Goal: Check status: Check status

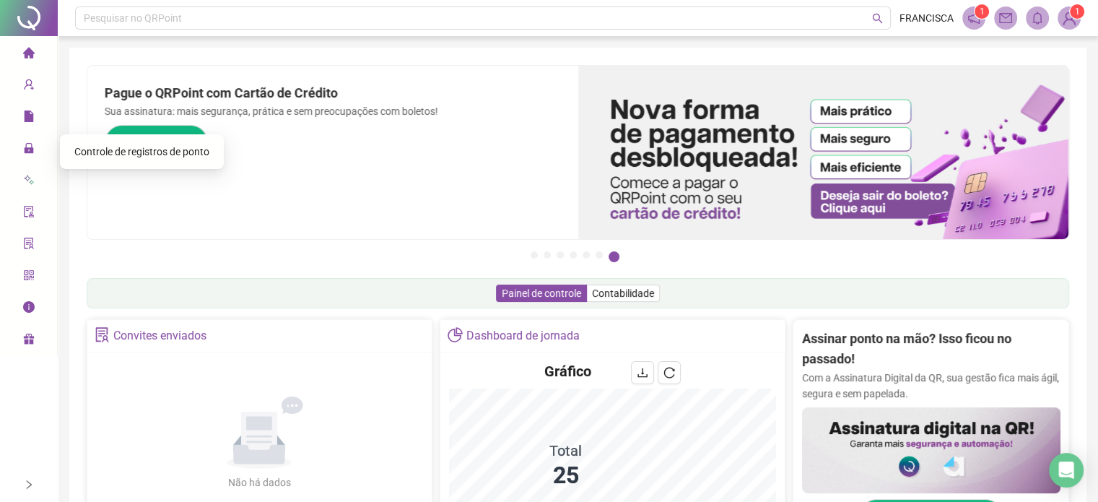
click at [102, 162] on div "Controle de registros de ponto" at bounding box center [141, 151] width 135 height 29
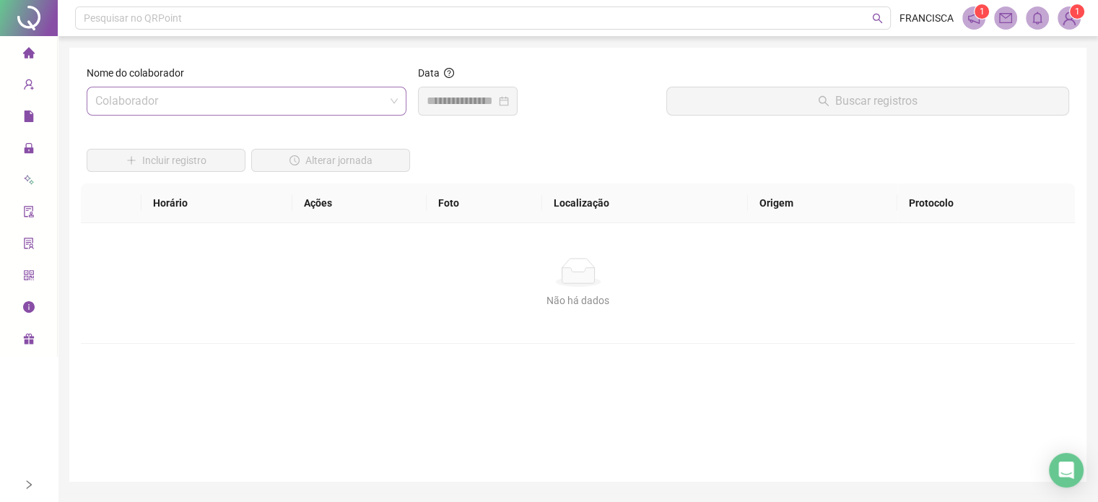
click at [303, 102] on input "search" at bounding box center [239, 100] width 289 height 27
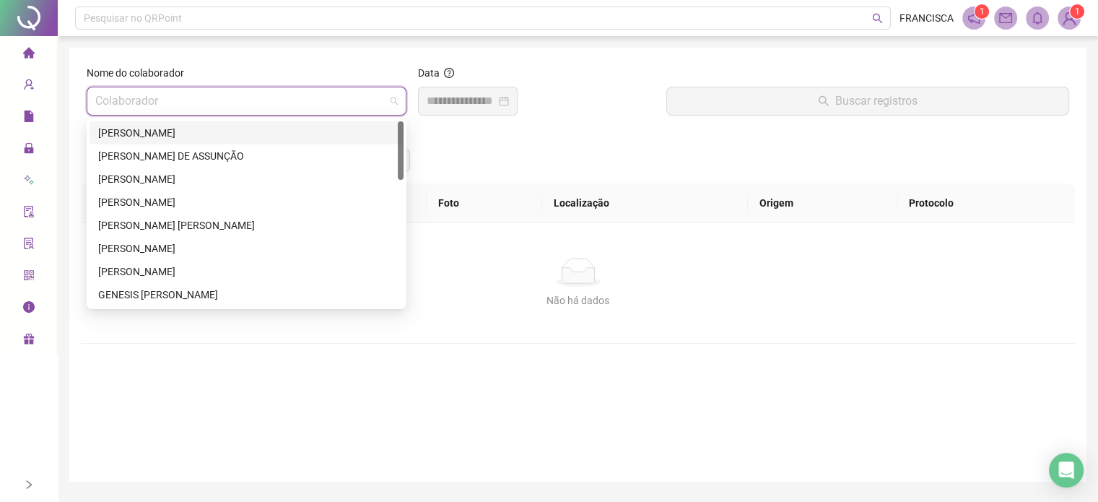
click at [202, 140] on div "[PERSON_NAME]" at bounding box center [246, 133] width 297 height 16
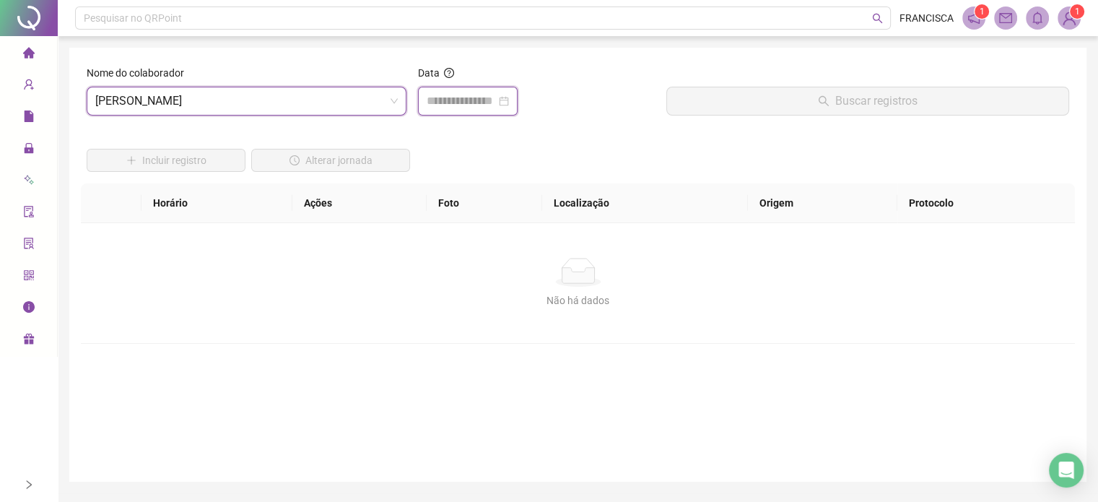
click at [465, 108] on input at bounding box center [461, 100] width 69 height 17
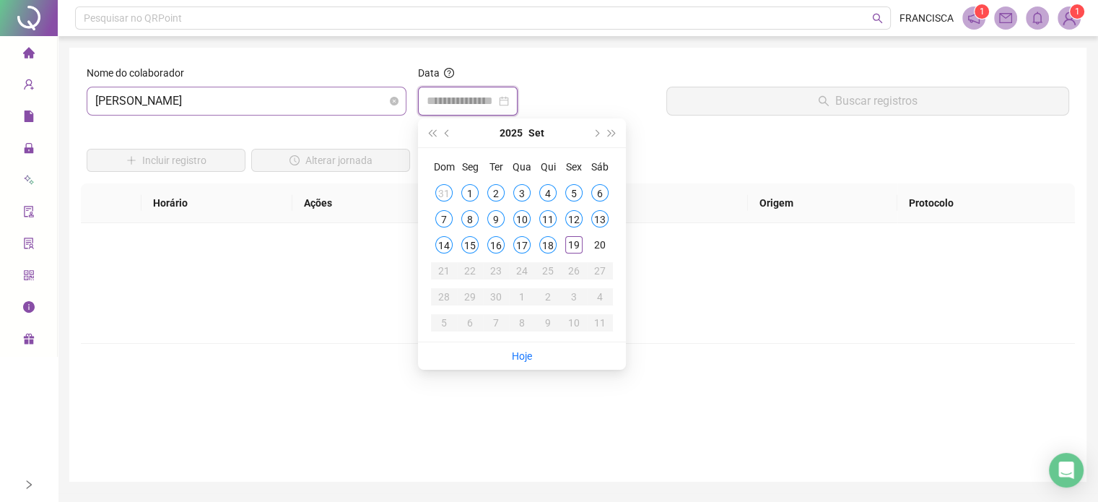
click at [378, 107] on span "[PERSON_NAME]" at bounding box center [246, 100] width 302 height 27
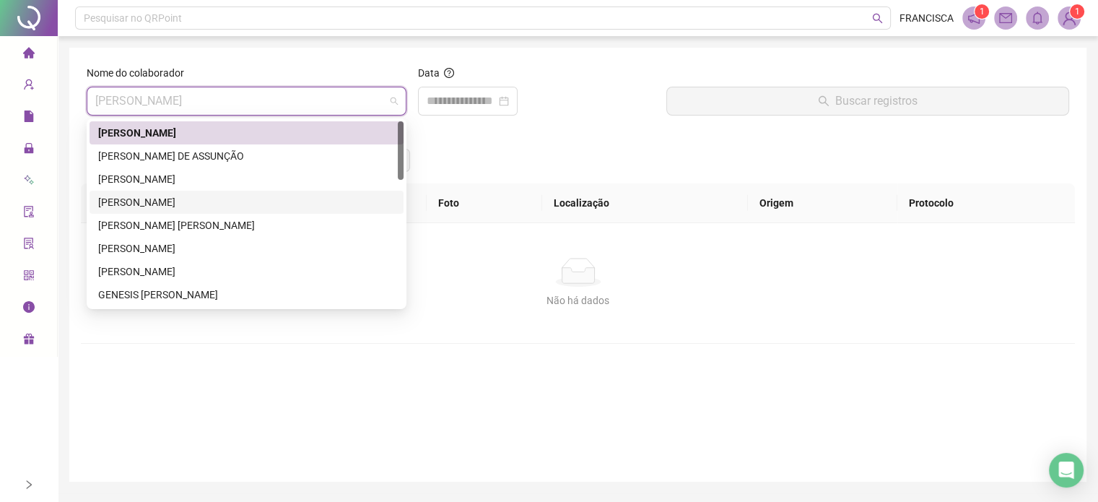
click at [180, 206] on div "[PERSON_NAME]" at bounding box center [246, 202] width 297 height 16
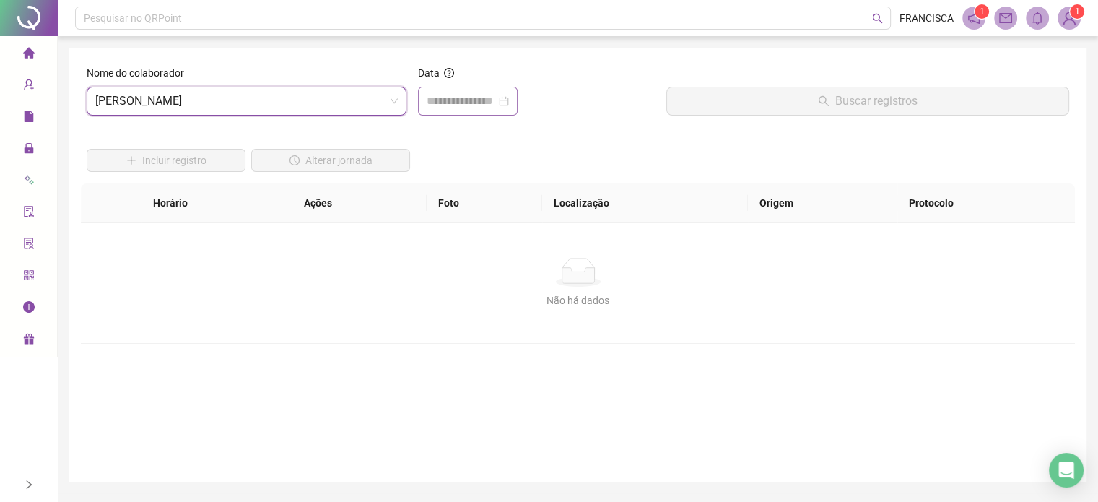
click at [495, 110] on div at bounding box center [468, 101] width 100 height 29
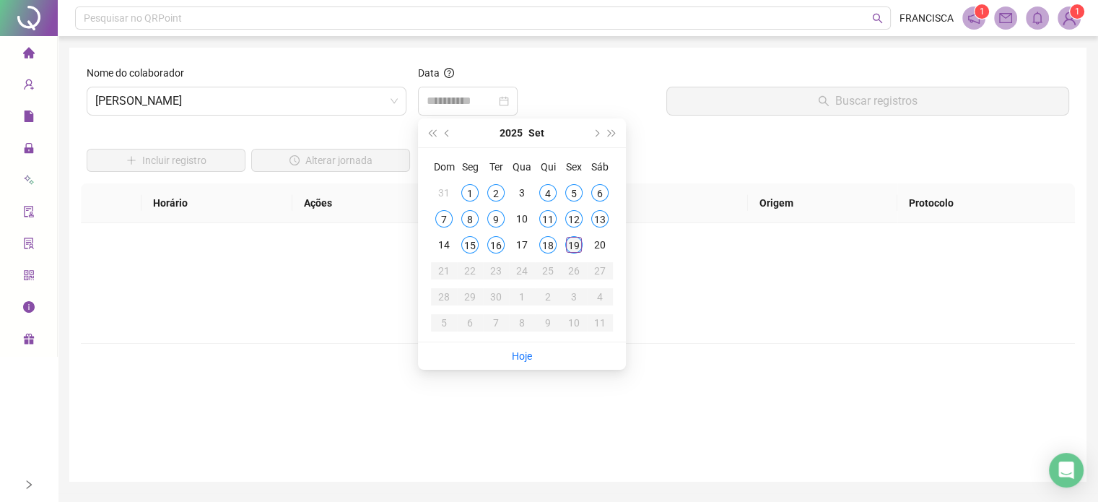
click at [566, 247] on div "19" at bounding box center [573, 244] width 17 height 17
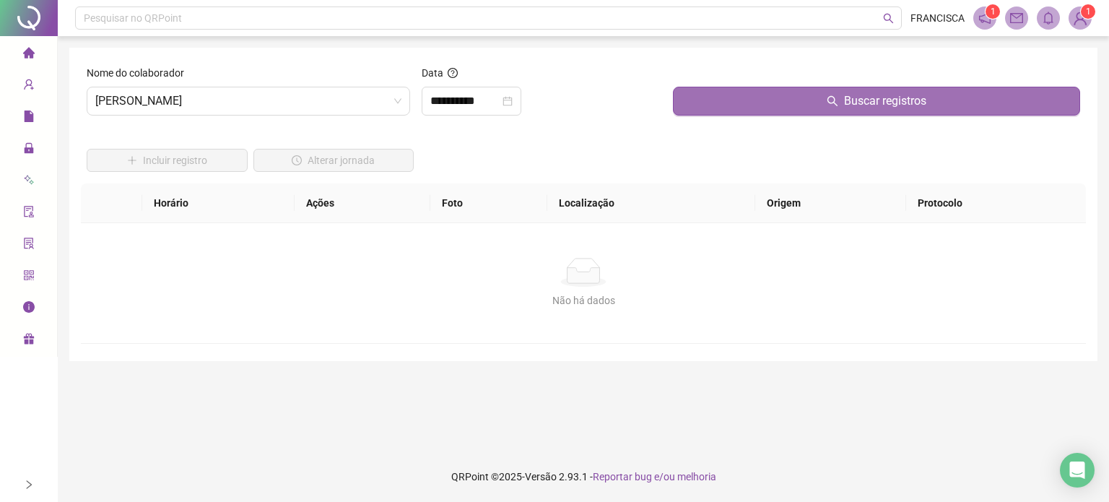
click at [716, 103] on button "Buscar registros" at bounding box center [876, 101] width 407 height 29
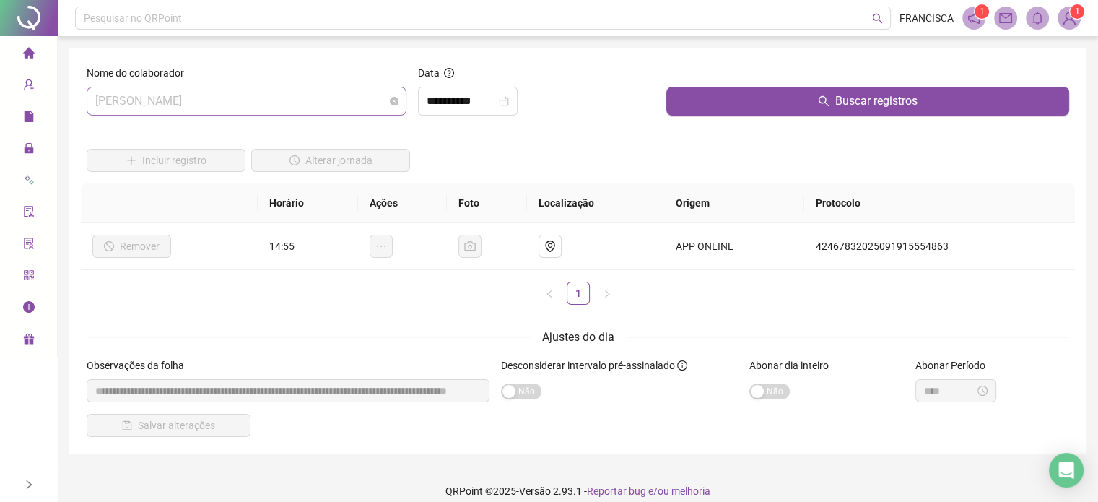
click at [328, 109] on span "[PERSON_NAME]" at bounding box center [246, 100] width 302 height 27
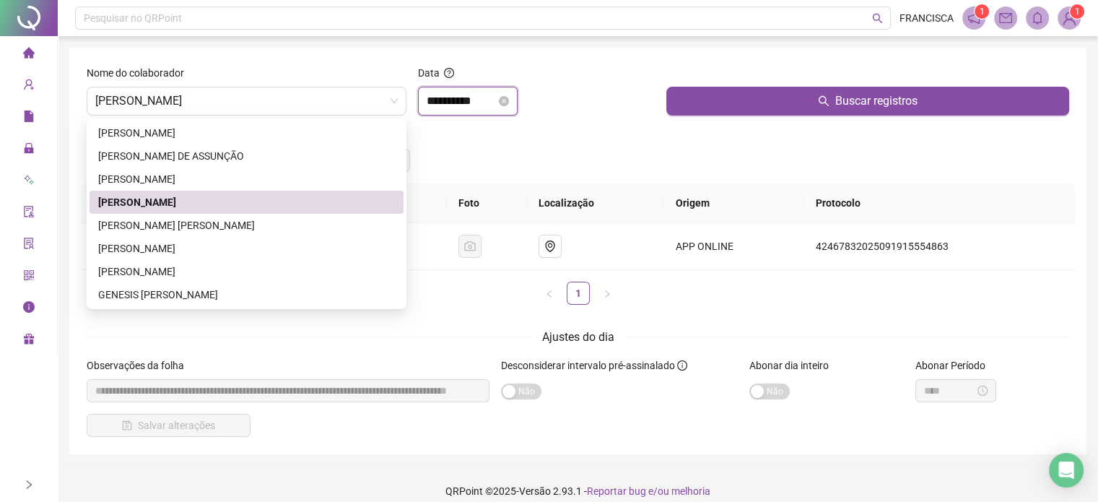
click at [478, 106] on input "**********" at bounding box center [461, 100] width 69 height 17
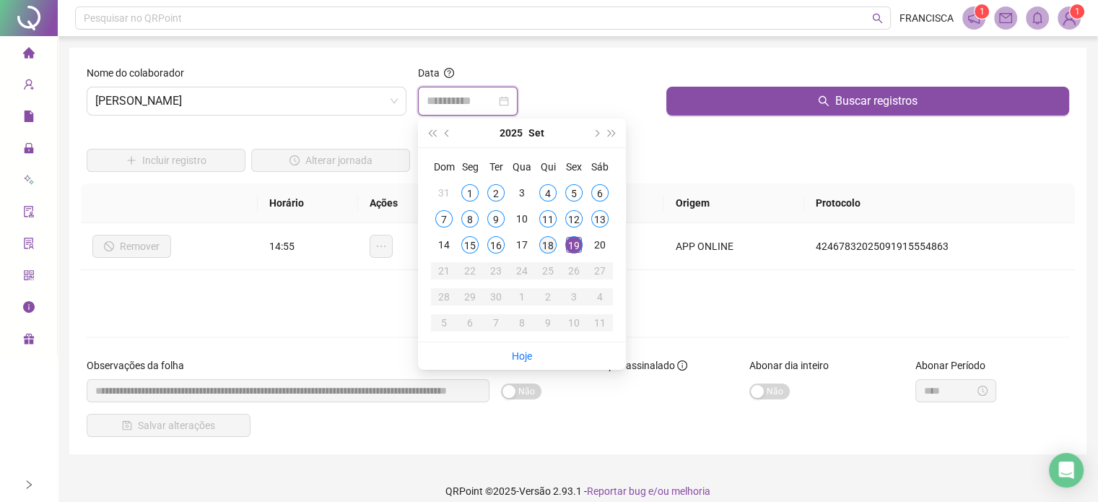
type input "**********"
click at [543, 242] on div "18" at bounding box center [547, 244] width 17 height 17
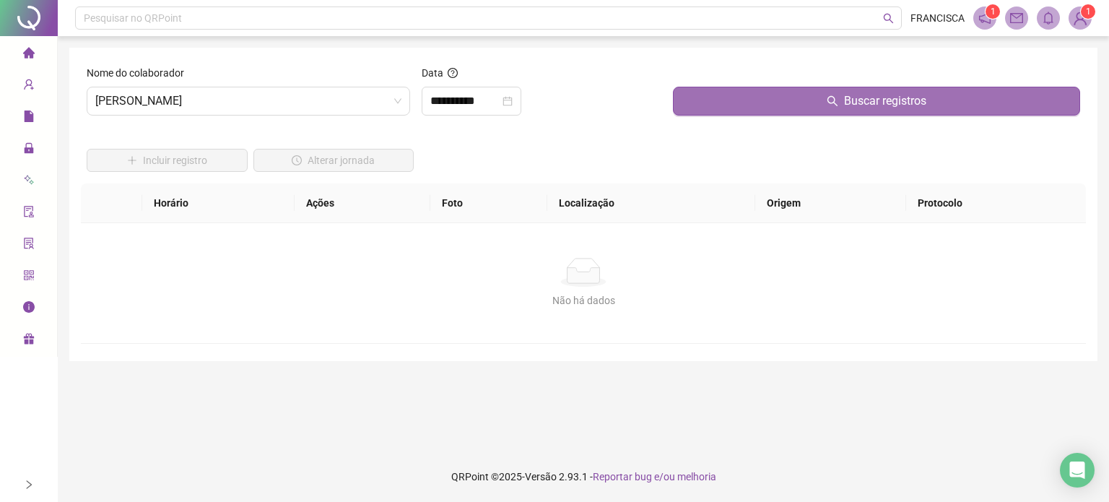
click at [686, 104] on button "Buscar registros" at bounding box center [876, 101] width 407 height 29
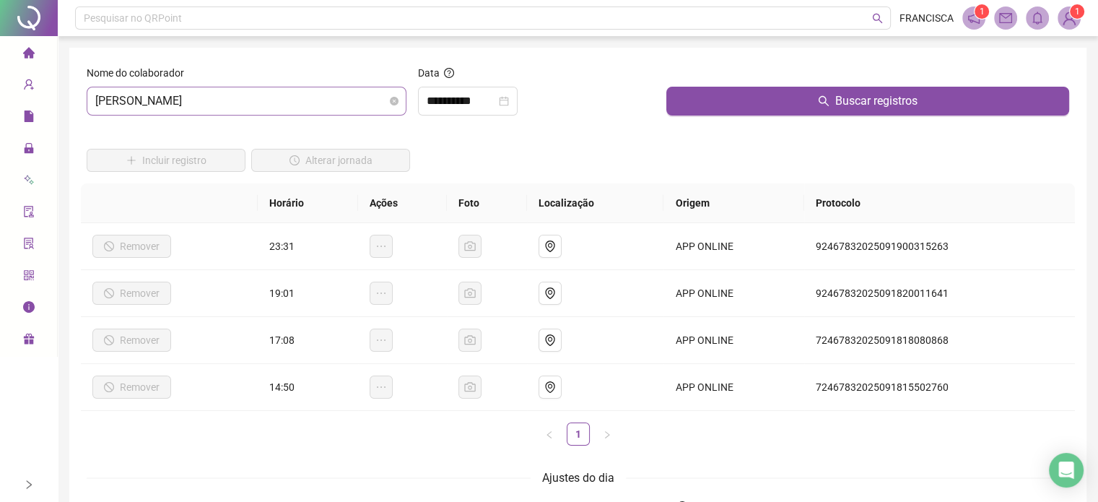
click at [372, 96] on span "[PERSON_NAME]" at bounding box center [246, 100] width 302 height 27
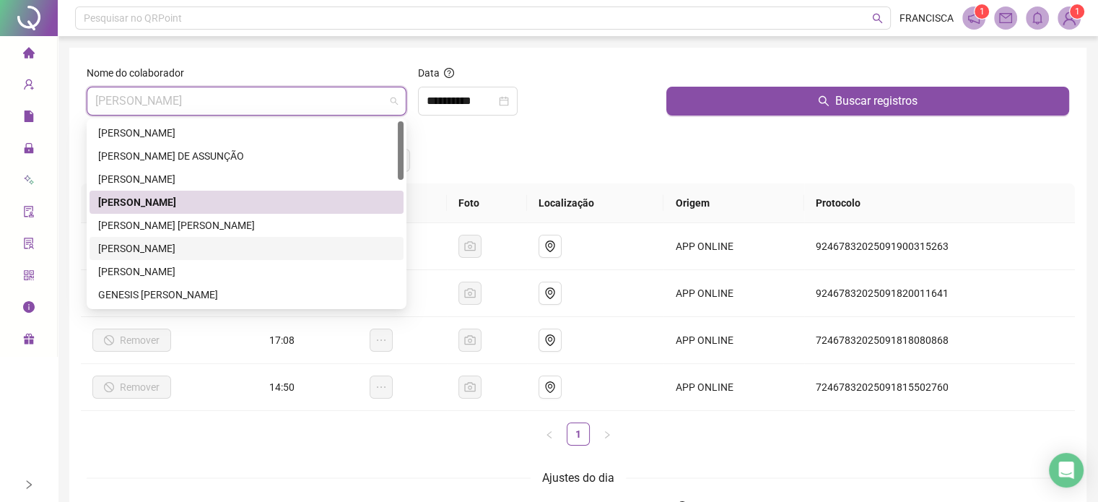
click at [180, 256] on div "[PERSON_NAME]" at bounding box center [246, 248] width 297 height 16
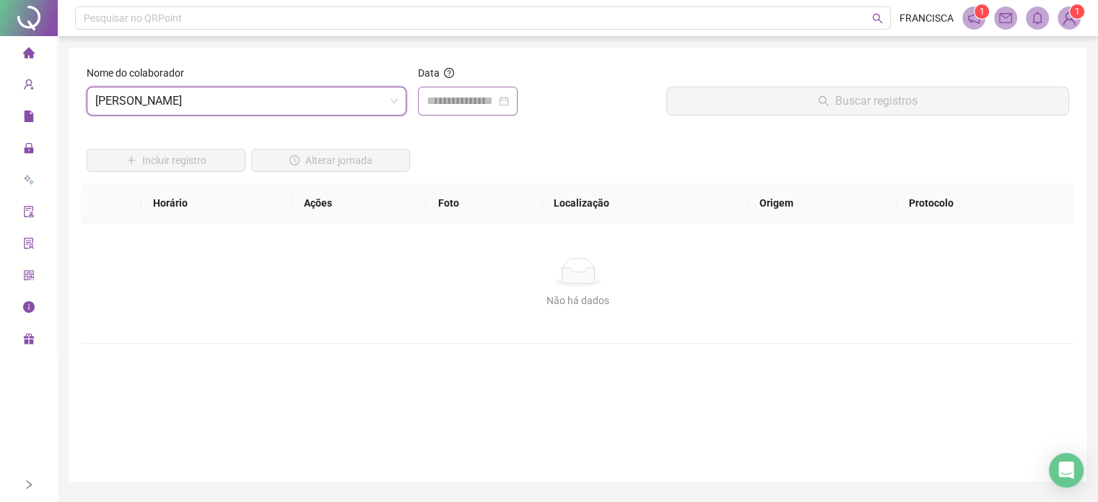
click at [485, 91] on div at bounding box center [468, 101] width 100 height 29
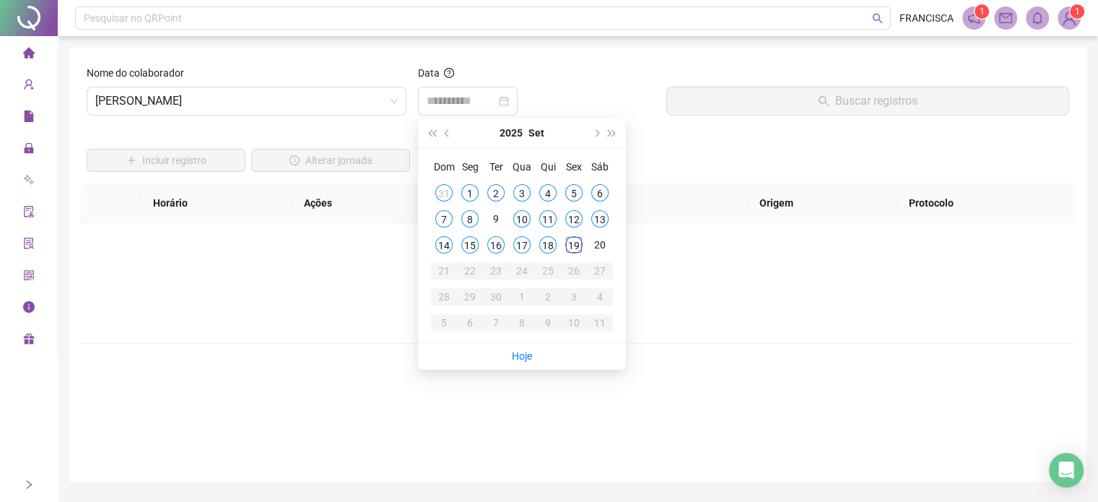
drag, startPoint x: 551, startPoint y: 246, endPoint x: 587, endPoint y: 219, distance: 44.8
click at [551, 245] on div "18" at bounding box center [547, 244] width 17 height 17
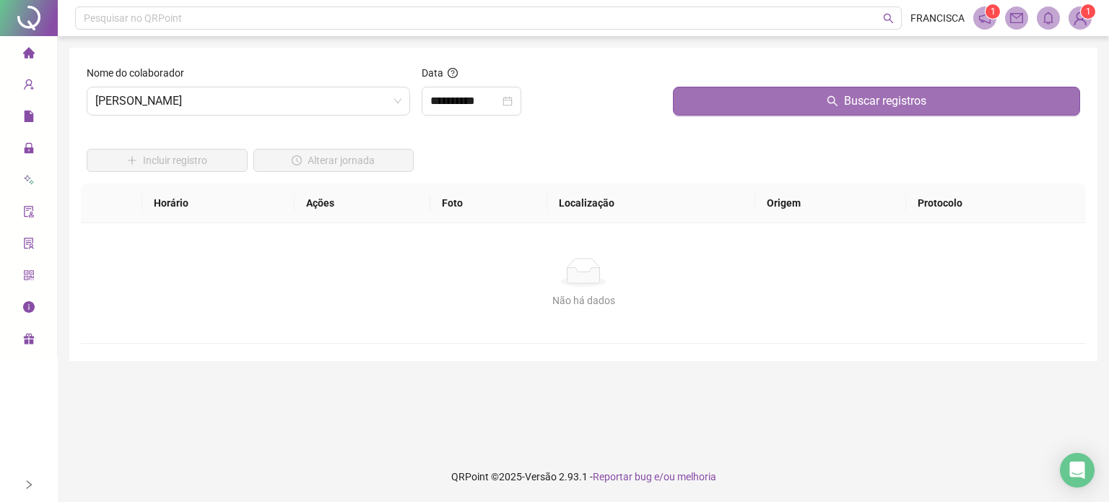
click at [740, 106] on button "Buscar registros" at bounding box center [876, 101] width 407 height 29
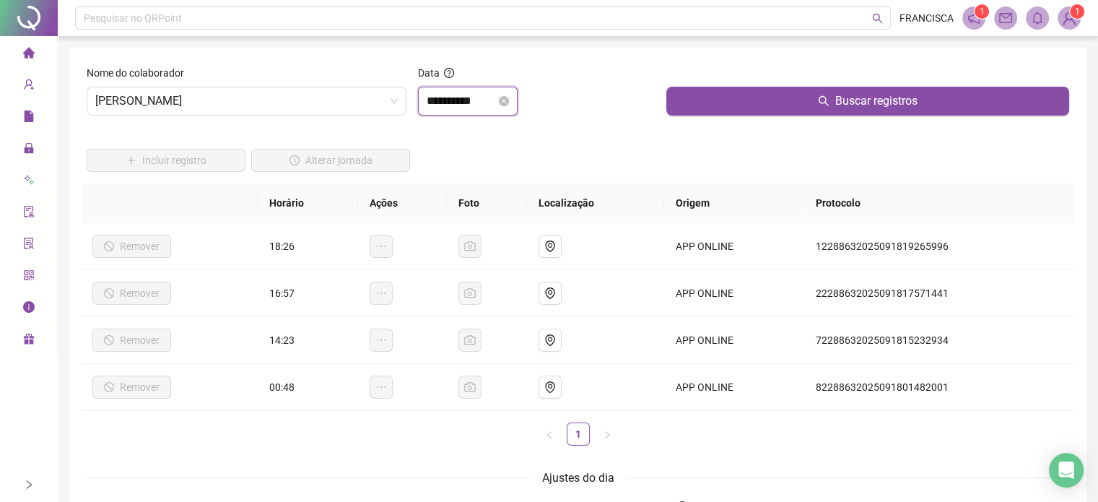
click at [496, 97] on input "**********" at bounding box center [461, 100] width 69 height 17
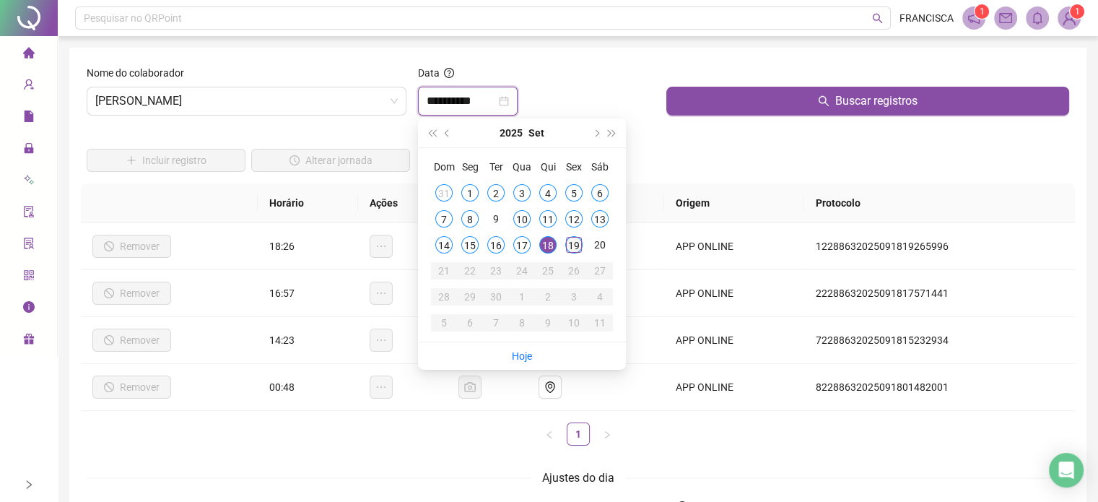
type input "**********"
click at [577, 245] on div "19" at bounding box center [573, 244] width 17 height 17
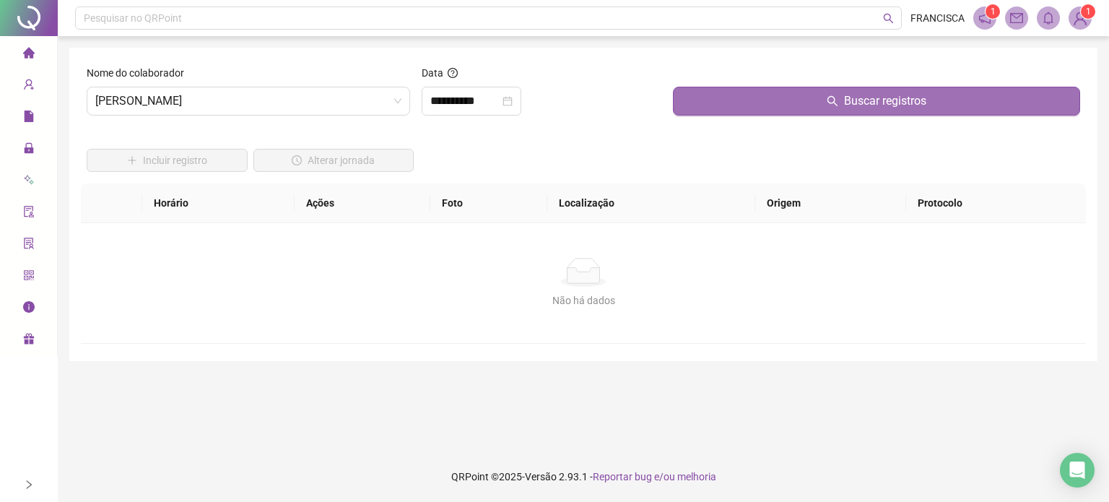
click at [779, 100] on button "Buscar registros" at bounding box center [876, 101] width 407 height 29
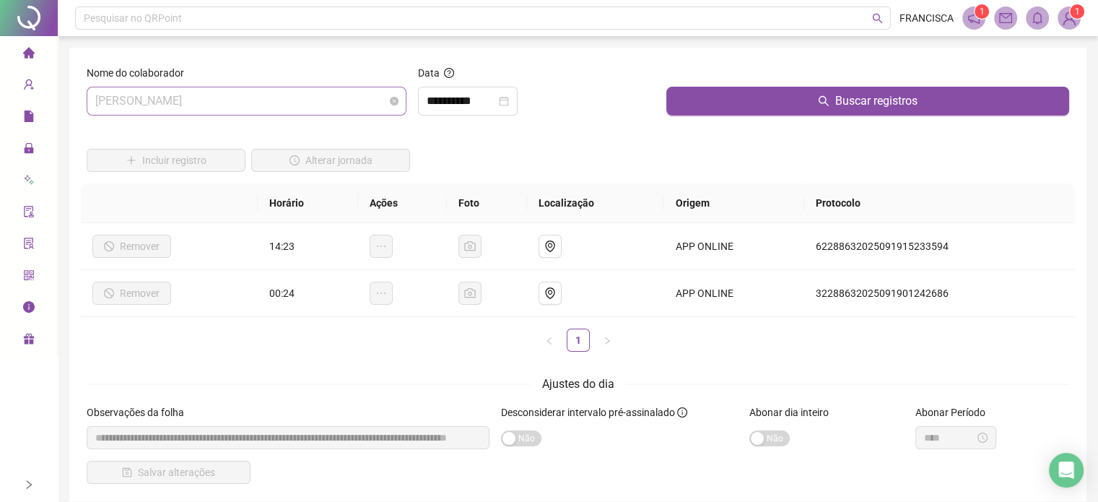
click at [333, 100] on span "[PERSON_NAME]" at bounding box center [246, 100] width 302 height 27
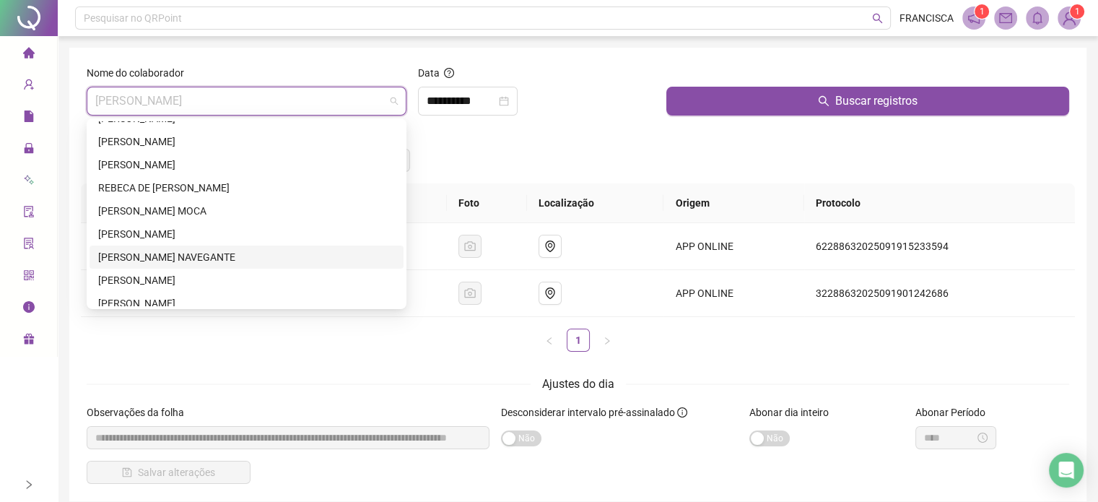
scroll to position [217, 0]
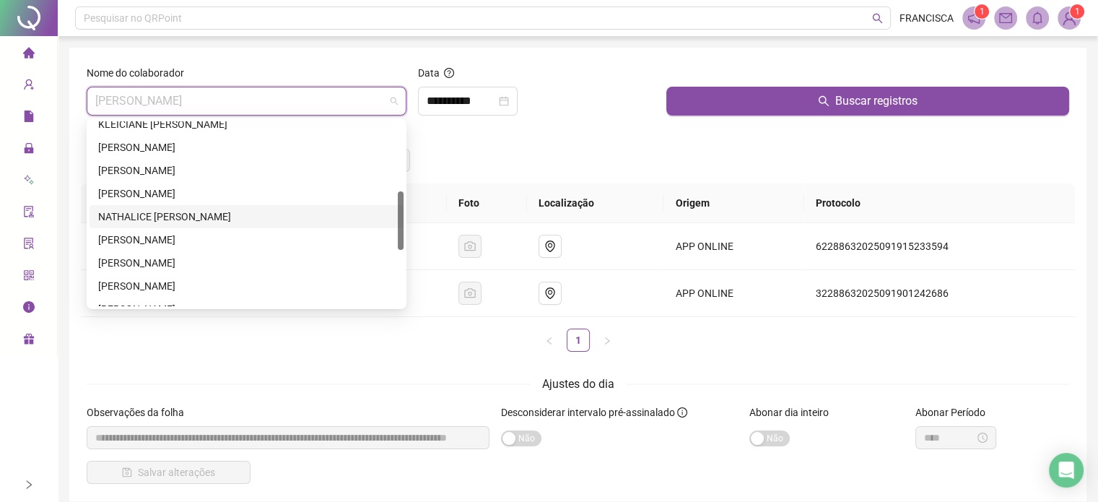
click at [200, 209] on div "NATHALICE [PERSON_NAME]" at bounding box center [246, 217] width 297 height 16
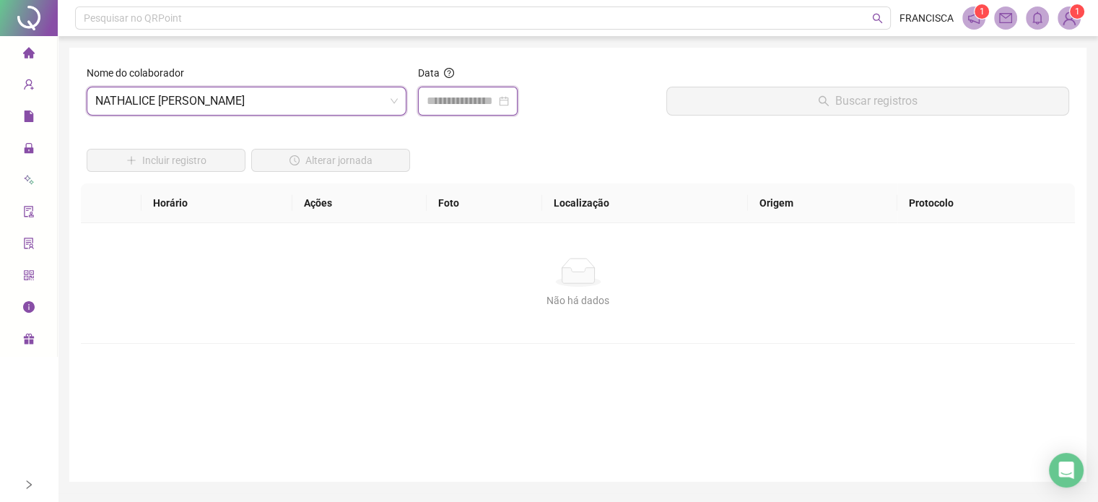
click at [450, 100] on input at bounding box center [461, 100] width 69 height 17
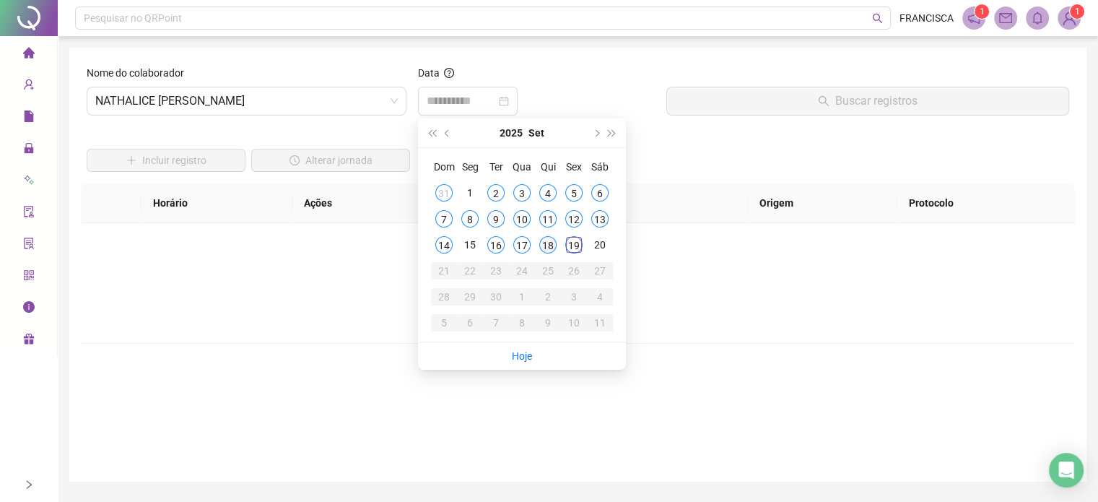
click at [546, 249] on div "18" at bounding box center [547, 244] width 17 height 17
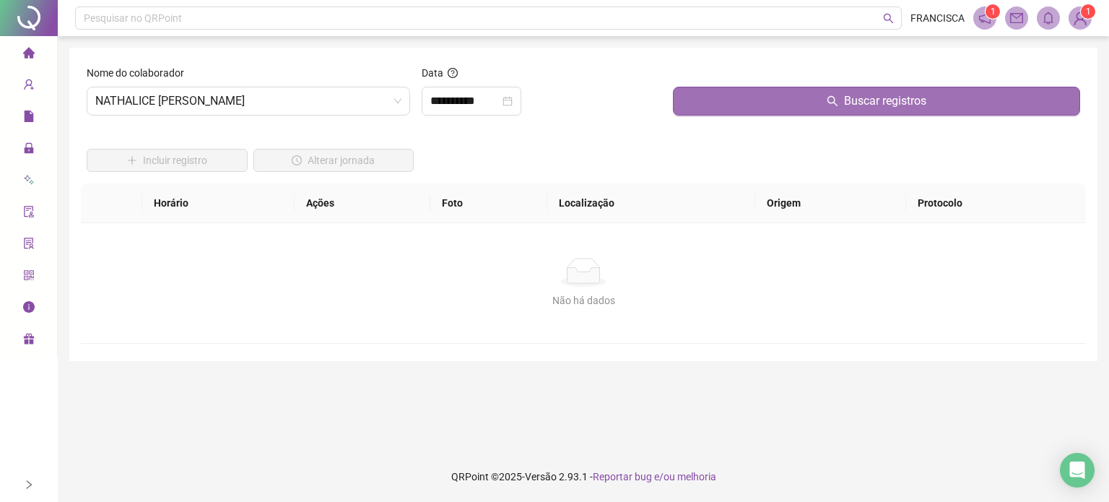
click at [719, 96] on button "Buscar registros" at bounding box center [876, 101] width 407 height 29
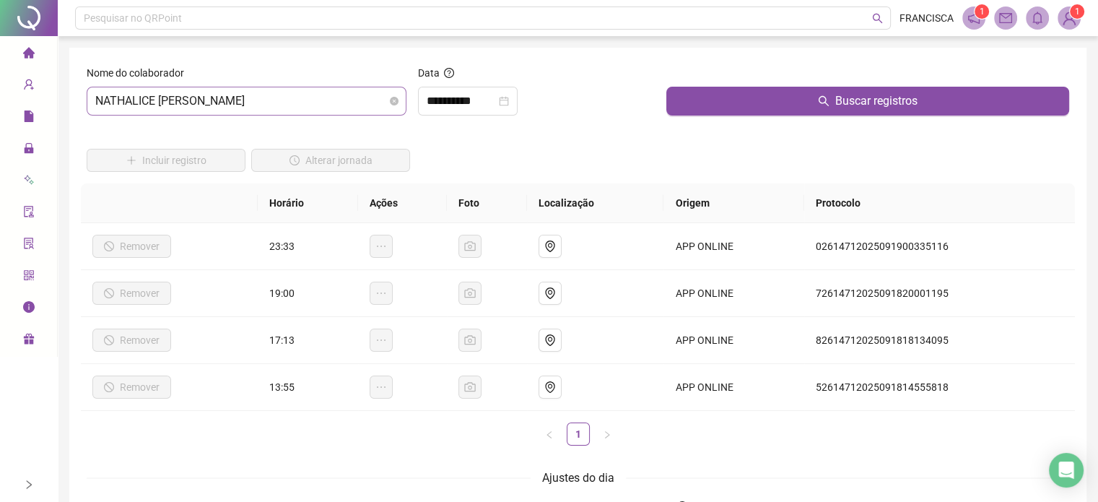
click at [336, 103] on span "NATHALICE [PERSON_NAME]" at bounding box center [246, 100] width 302 height 27
click at [494, 100] on input "**********" at bounding box center [461, 100] width 69 height 17
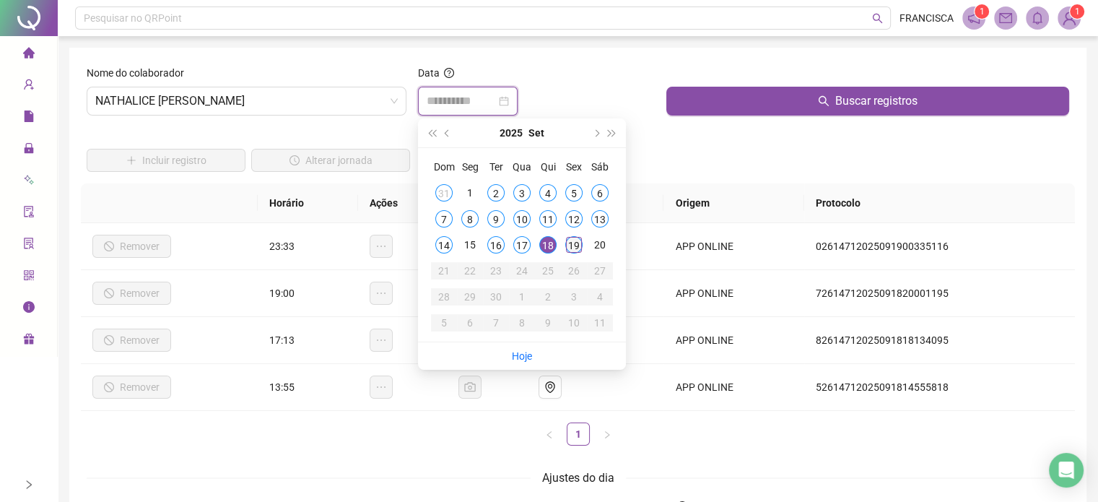
type input "**********"
click at [572, 242] on div "19" at bounding box center [573, 244] width 17 height 17
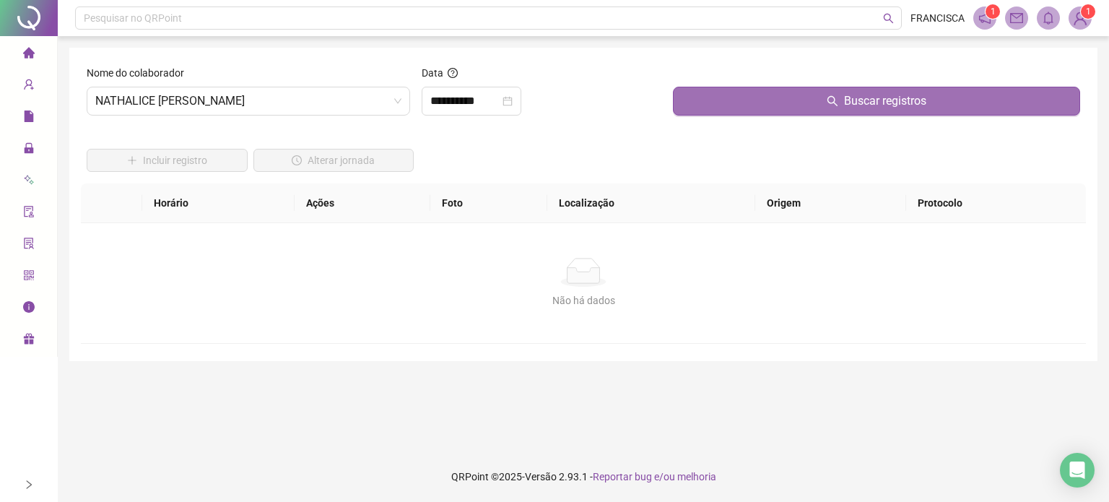
click at [730, 108] on button "Buscar registros" at bounding box center [876, 101] width 407 height 29
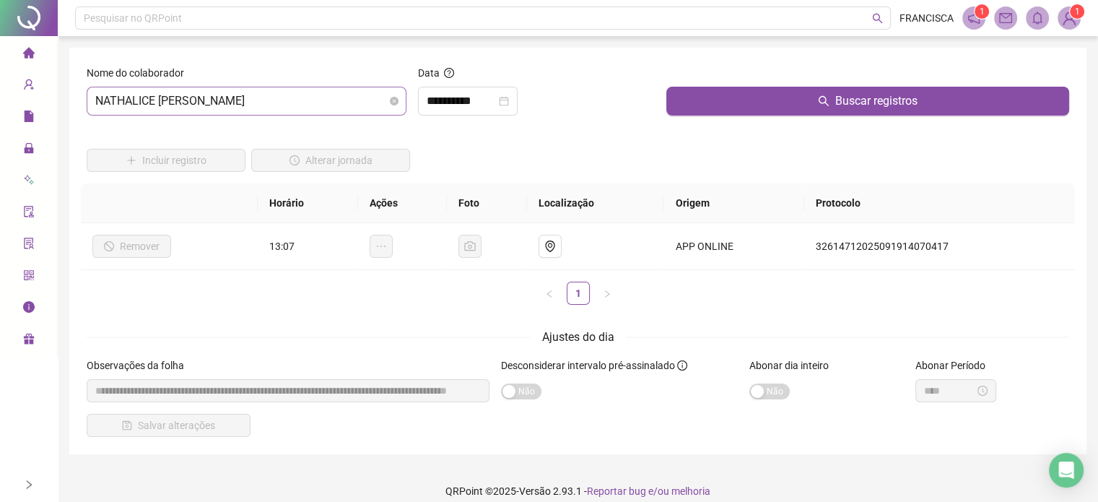
click at [366, 99] on span "NATHALICE [PERSON_NAME]" at bounding box center [246, 100] width 302 height 27
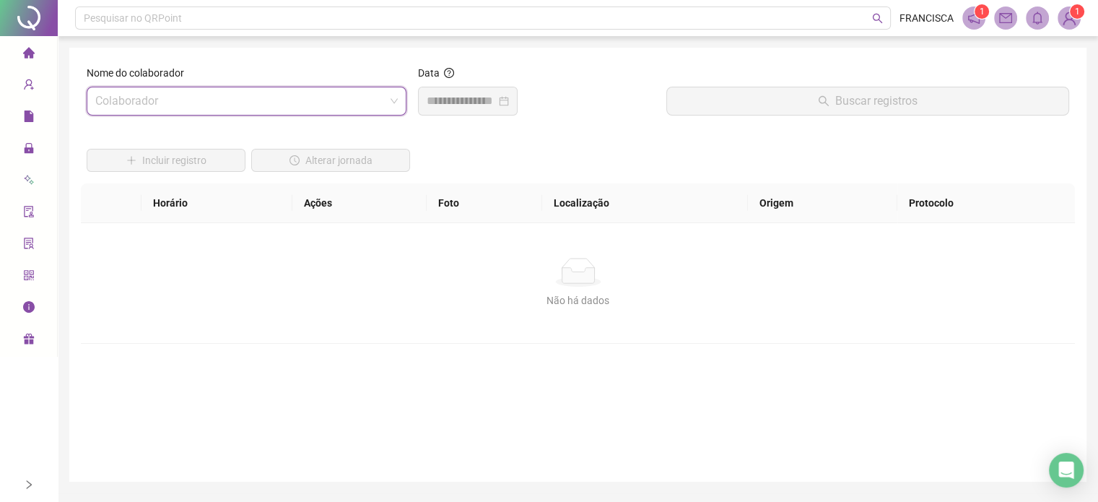
click at [350, 108] on input "search" at bounding box center [239, 100] width 289 height 27
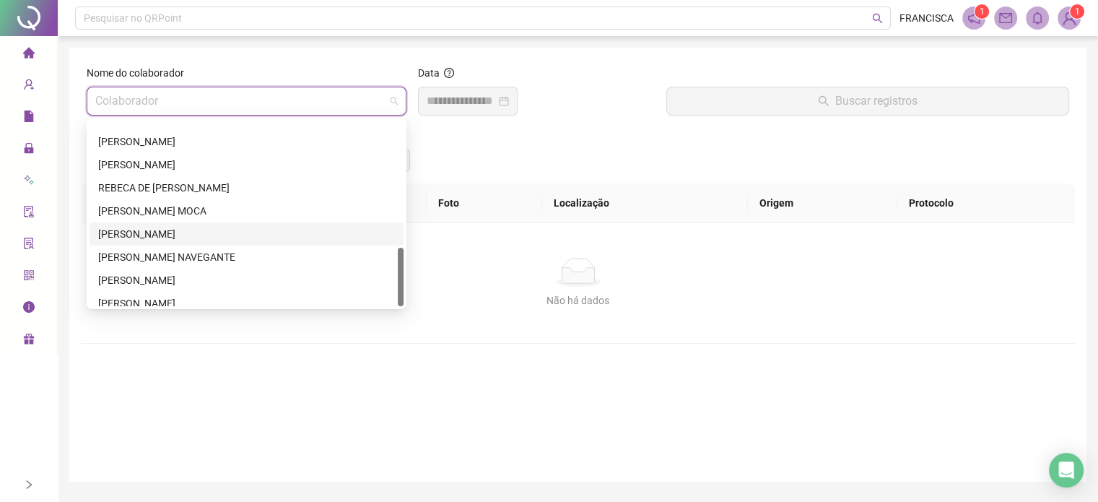
scroll to position [393, 0]
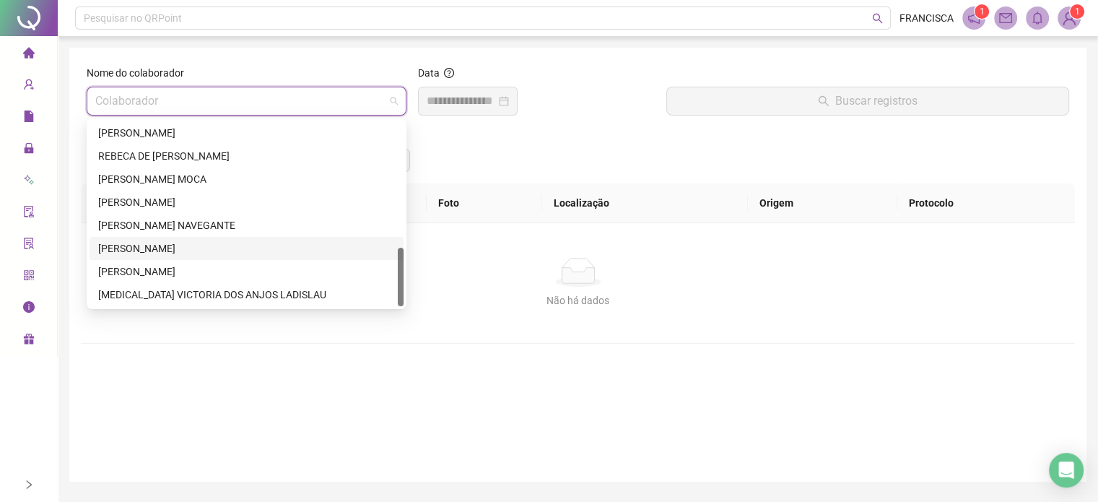
click at [189, 248] on div "[PERSON_NAME]" at bounding box center [246, 248] width 297 height 16
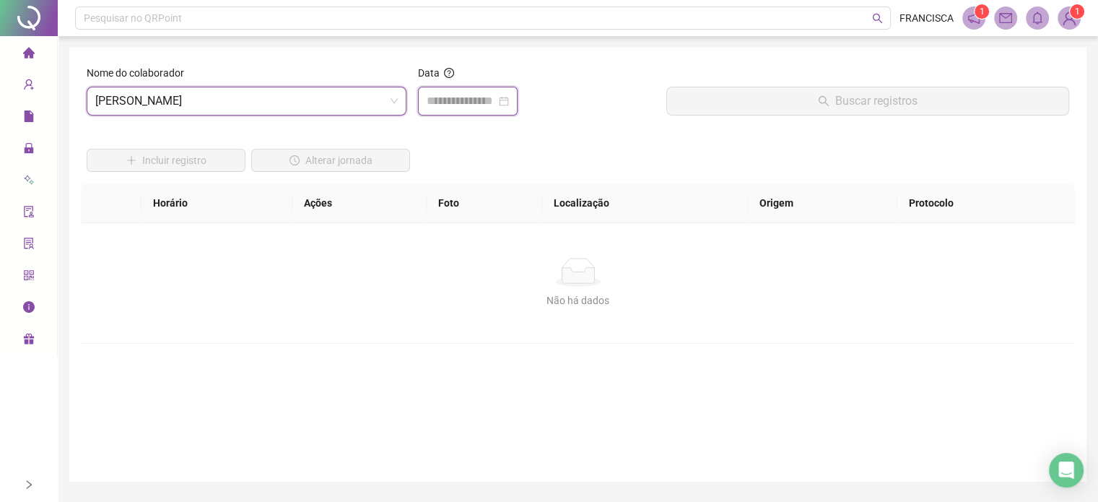
click at [488, 96] on input at bounding box center [461, 100] width 69 height 17
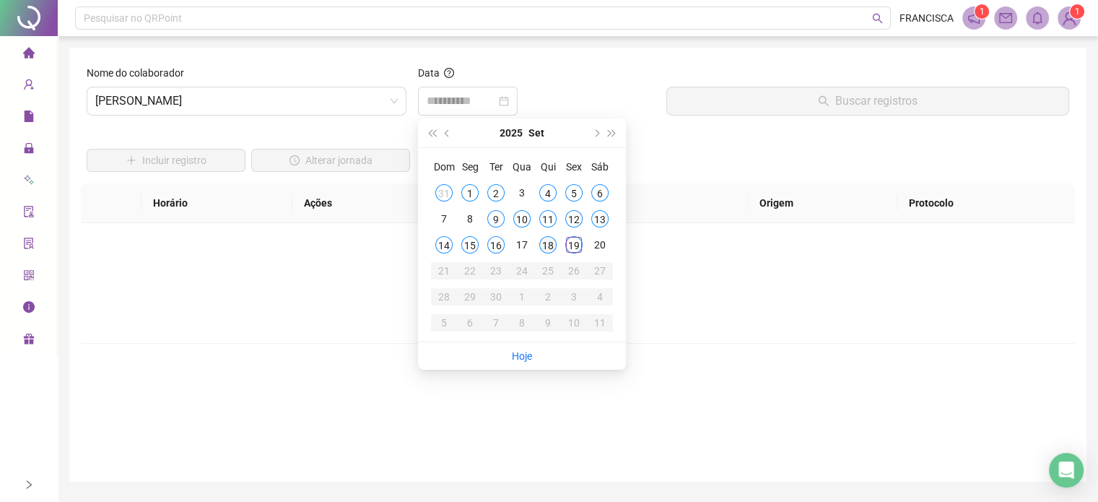
click at [543, 248] on div "18" at bounding box center [547, 244] width 17 height 17
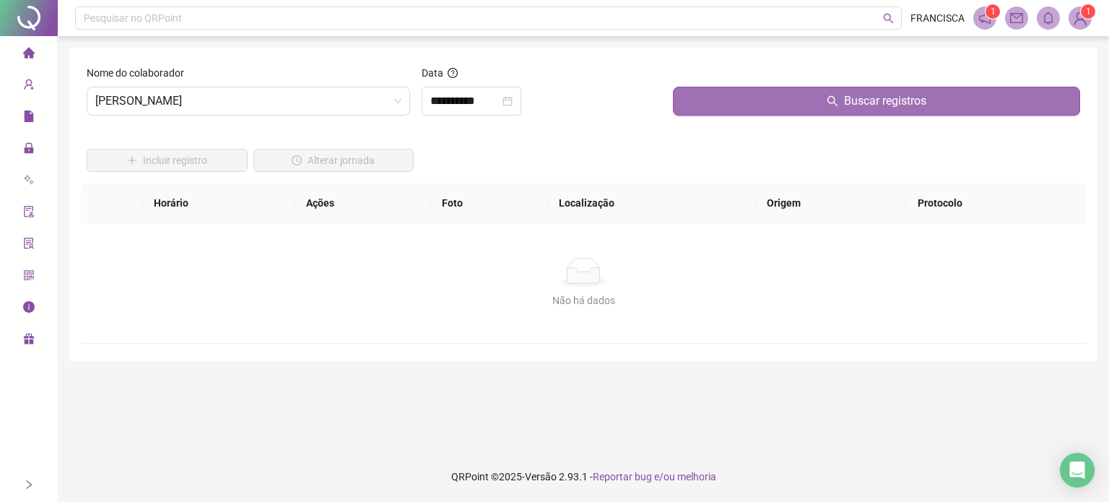
click at [732, 95] on button "Buscar registros" at bounding box center [876, 101] width 407 height 29
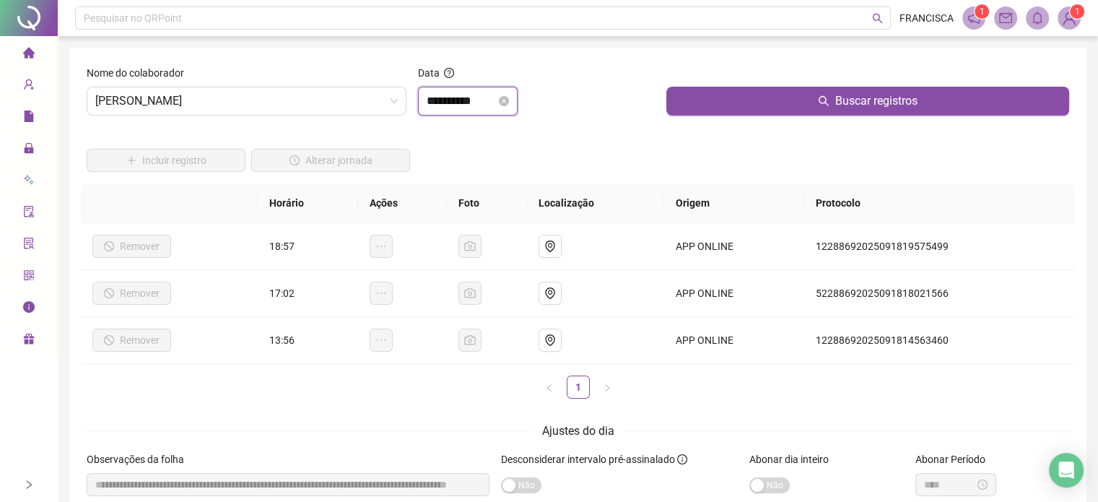
click at [492, 97] on input "**********" at bounding box center [461, 100] width 69 height 17
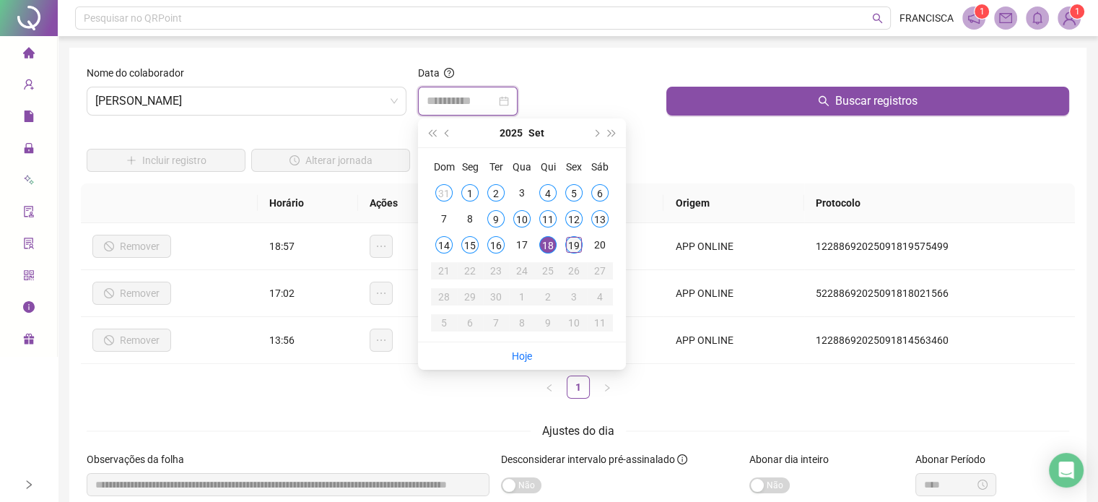
type input "**********"
click at [573, 248] on div "19" at bounding box center [573, 244] width 17 height 17
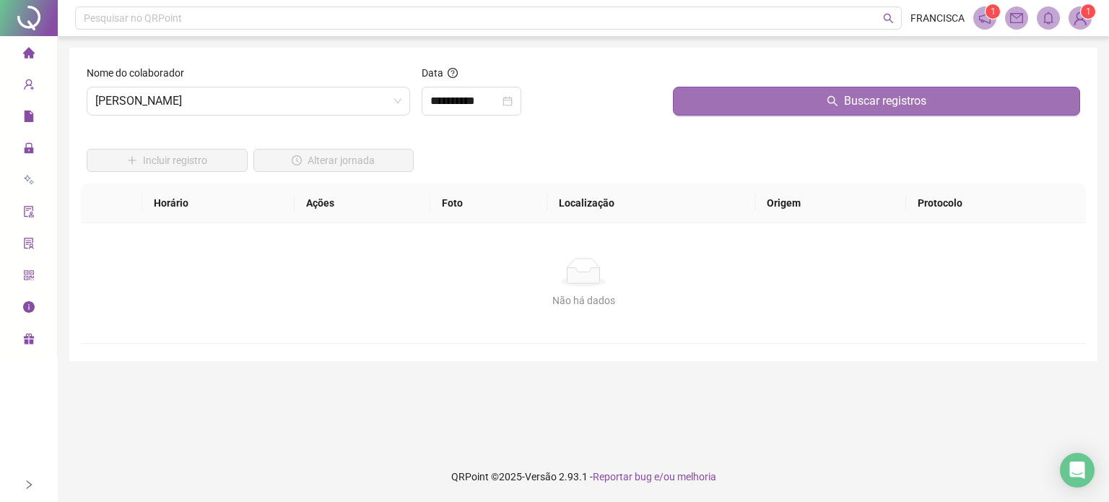
click at [751, 92] on button "Buscar registros" at bounding box center [876, 101] width 407 height 29
